Goal: Find specific page/section: Find specific page/section

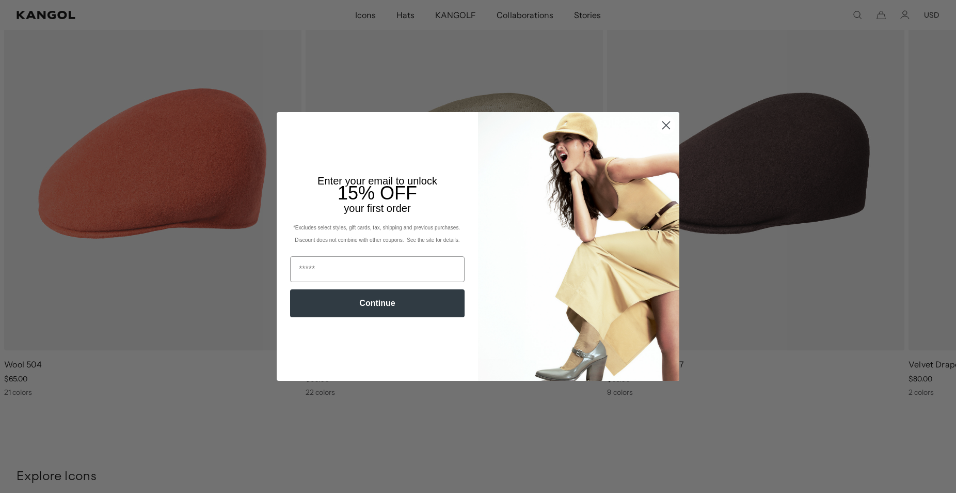
click at [668, 124] on circle "Close dialog" at bounding box center [666, 125] width 17 height 17
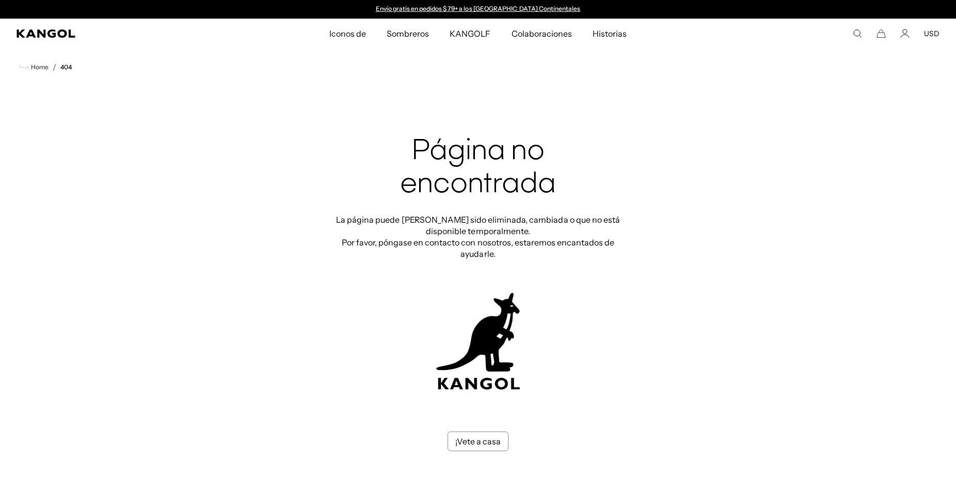
click at [856, 35] on icon "Busca aquí" at bounding box center [857, 33] width 9 height 9
type input "********"
